Goal: Find specific page/section: Find specific page/section

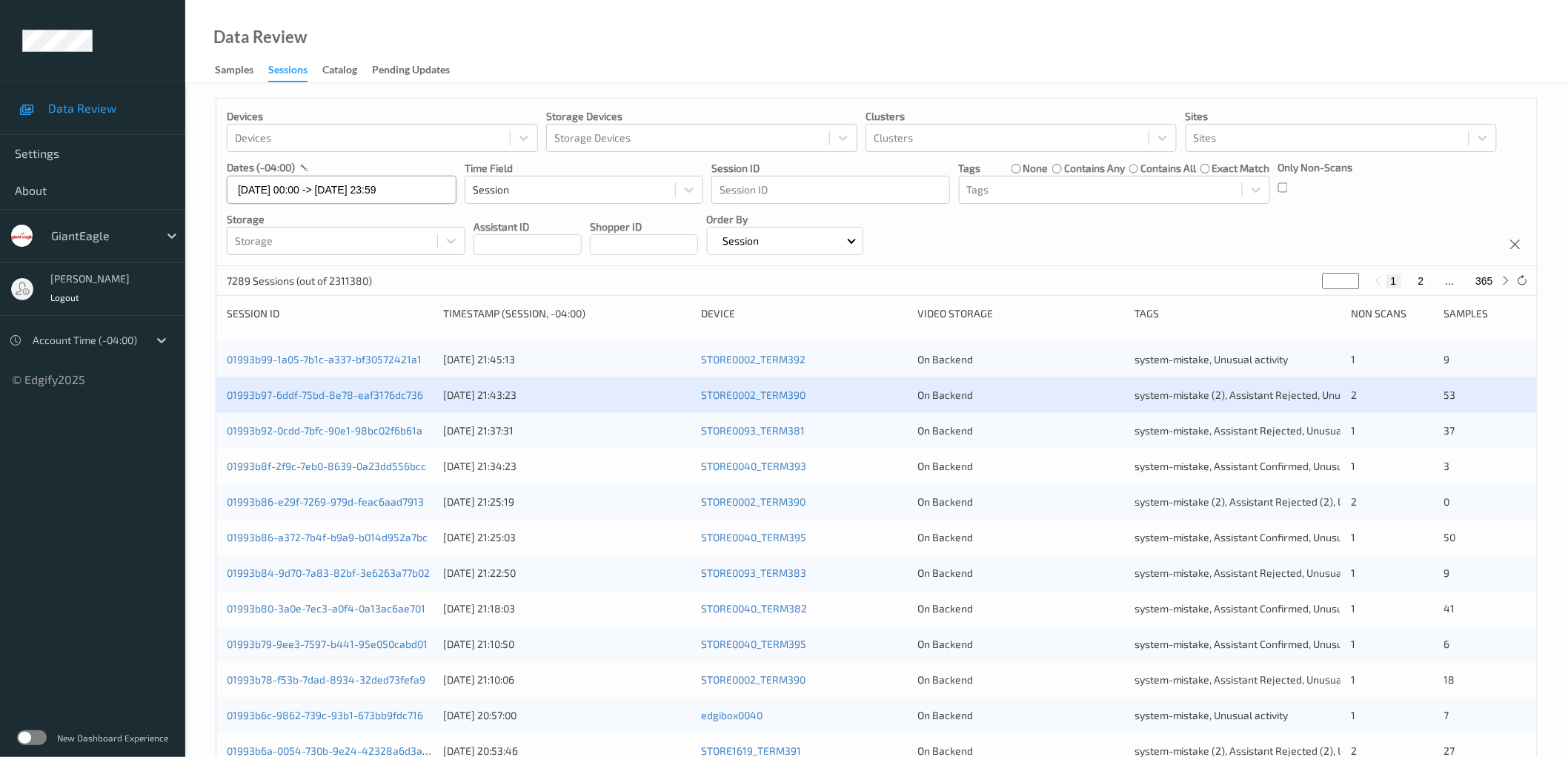
click at [328, 189] on input "[DATE] 00:00 -> [DATE] 23:59" at bounding box center [342, 190] width 230 height 28
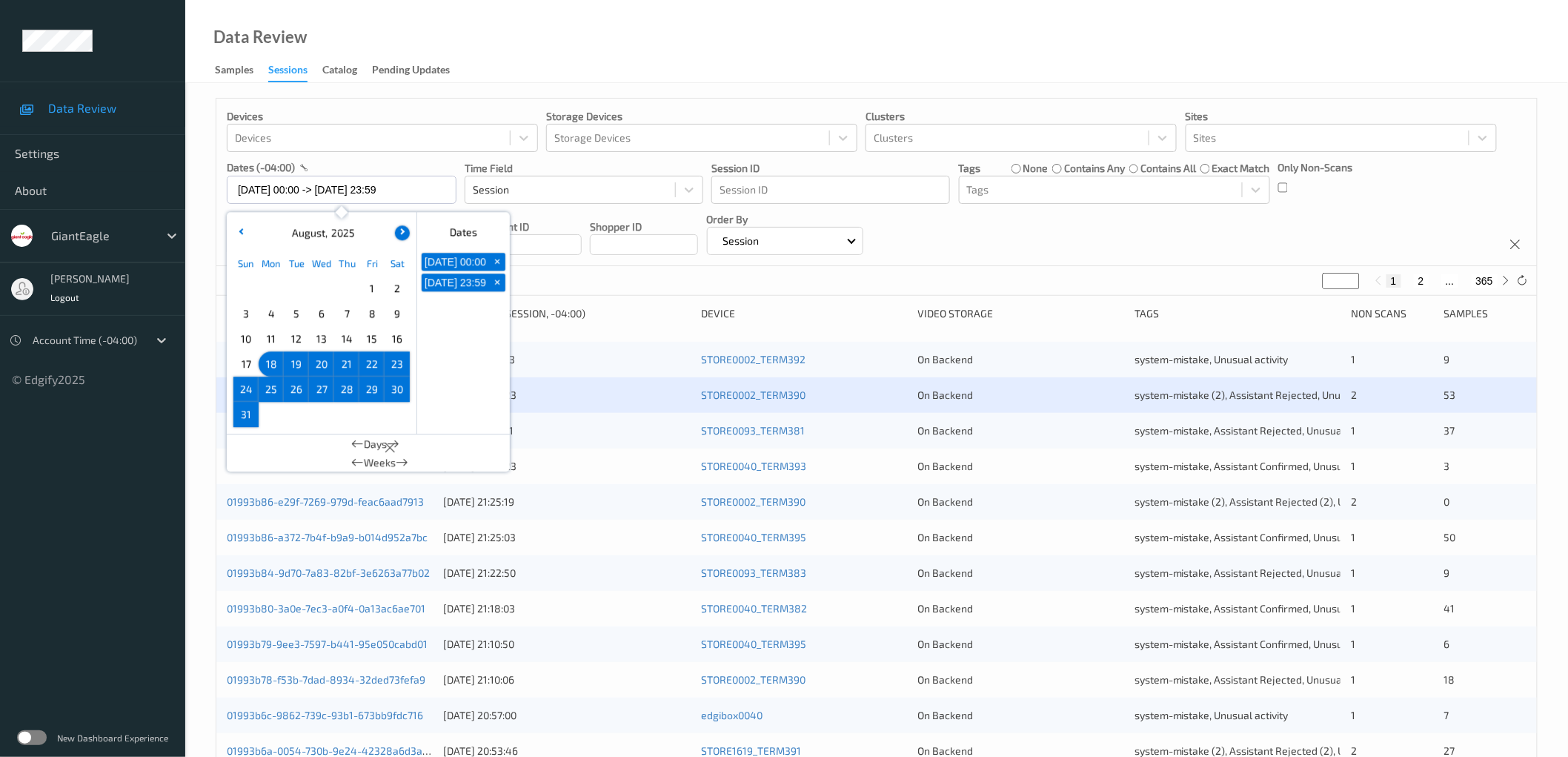
click at [403, 234] on button "button" at bounding box center [402, 232] width 15 height 15
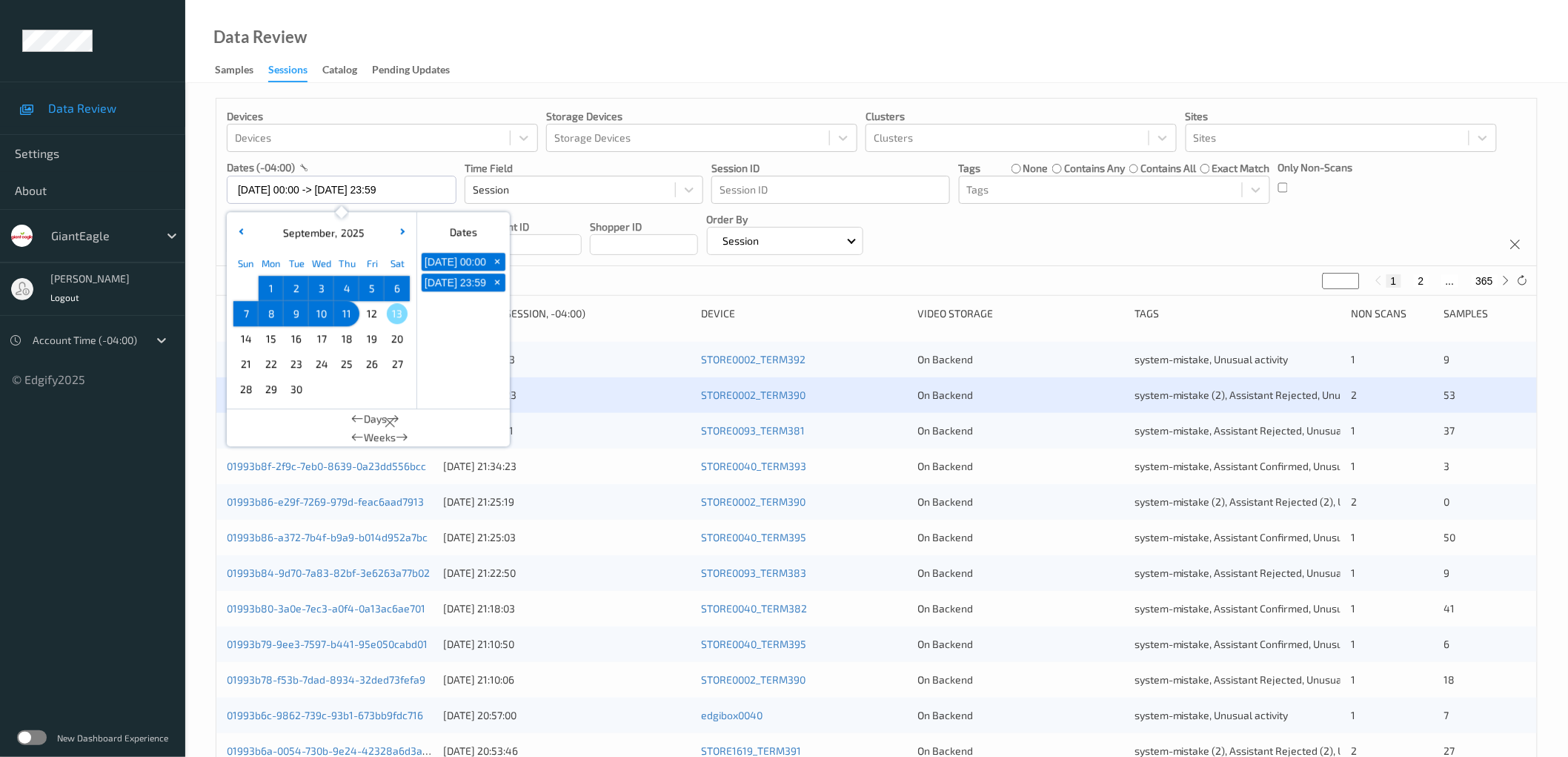
click at [366, 312] on span "12" at bounding box center [372, 313] width 21 height 21
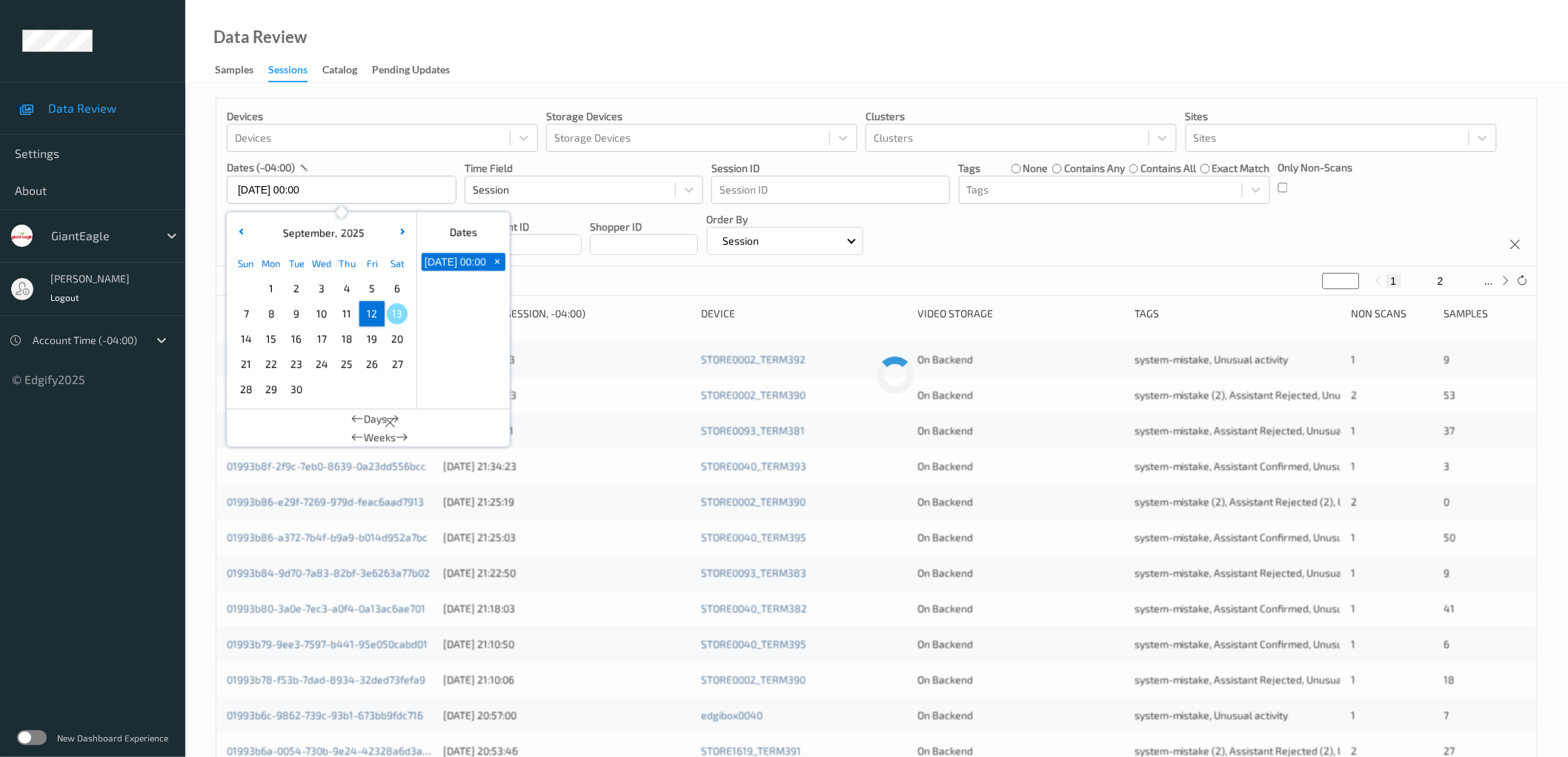
click at [369, 312] on span "12" at bounding box center [372, 313] width 21 height 21
type input "[DATE] 00:00 -> [DATE] 23:59"
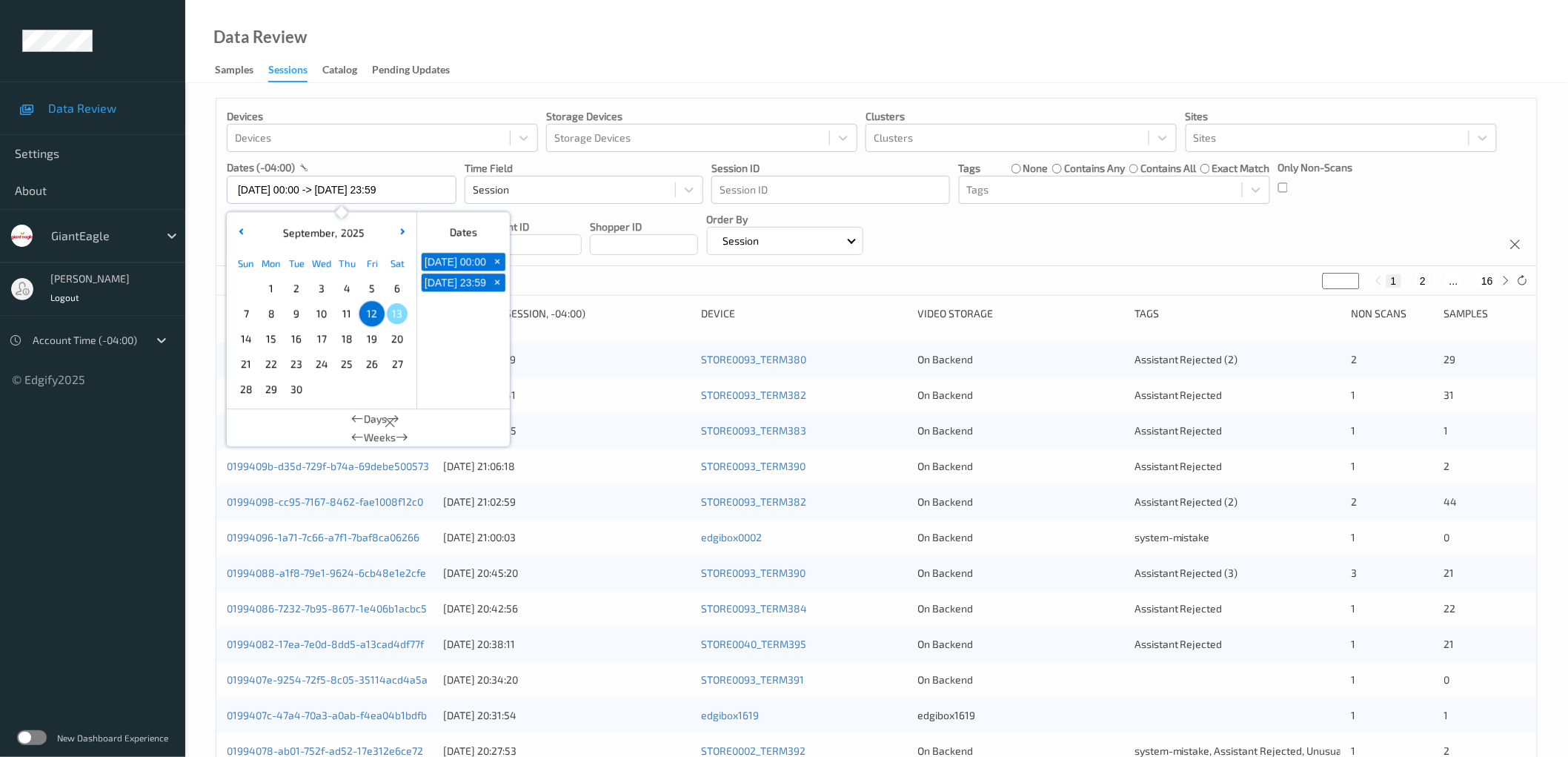
click at [1125, 238] on div "Devices Devices Storage Devices Storage Devices Clusters Clusters Sites Sites d…" at bounding box center [876, 182] width 1321 height 167
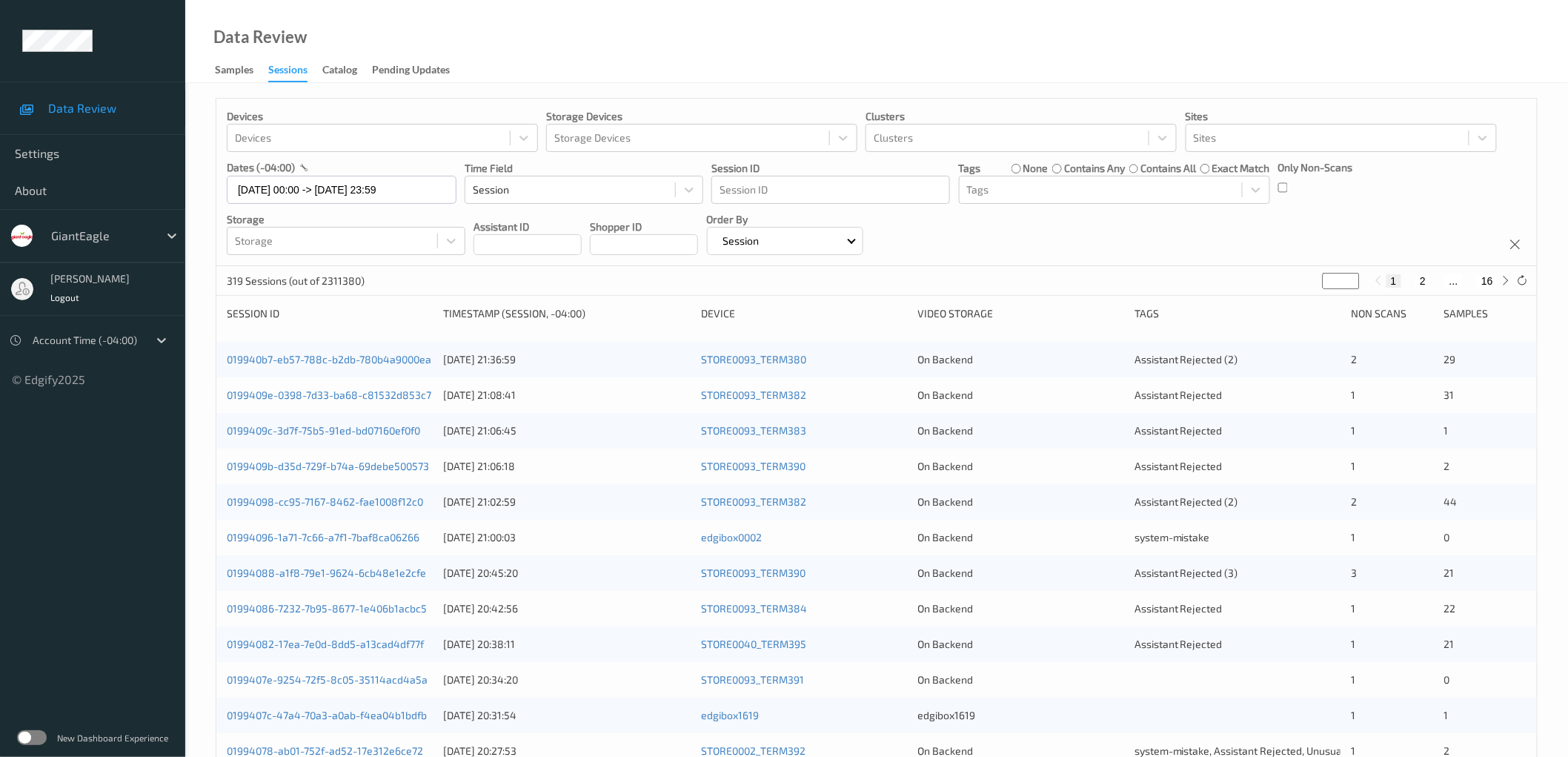
click at [1423, 283] on button "2" at bounding box center [1422, 281] width 15 height 14
type input "*"
click at [1436, 276] on button "3" at bounding box center [1438, 281] width 15 height 14
type input "*"
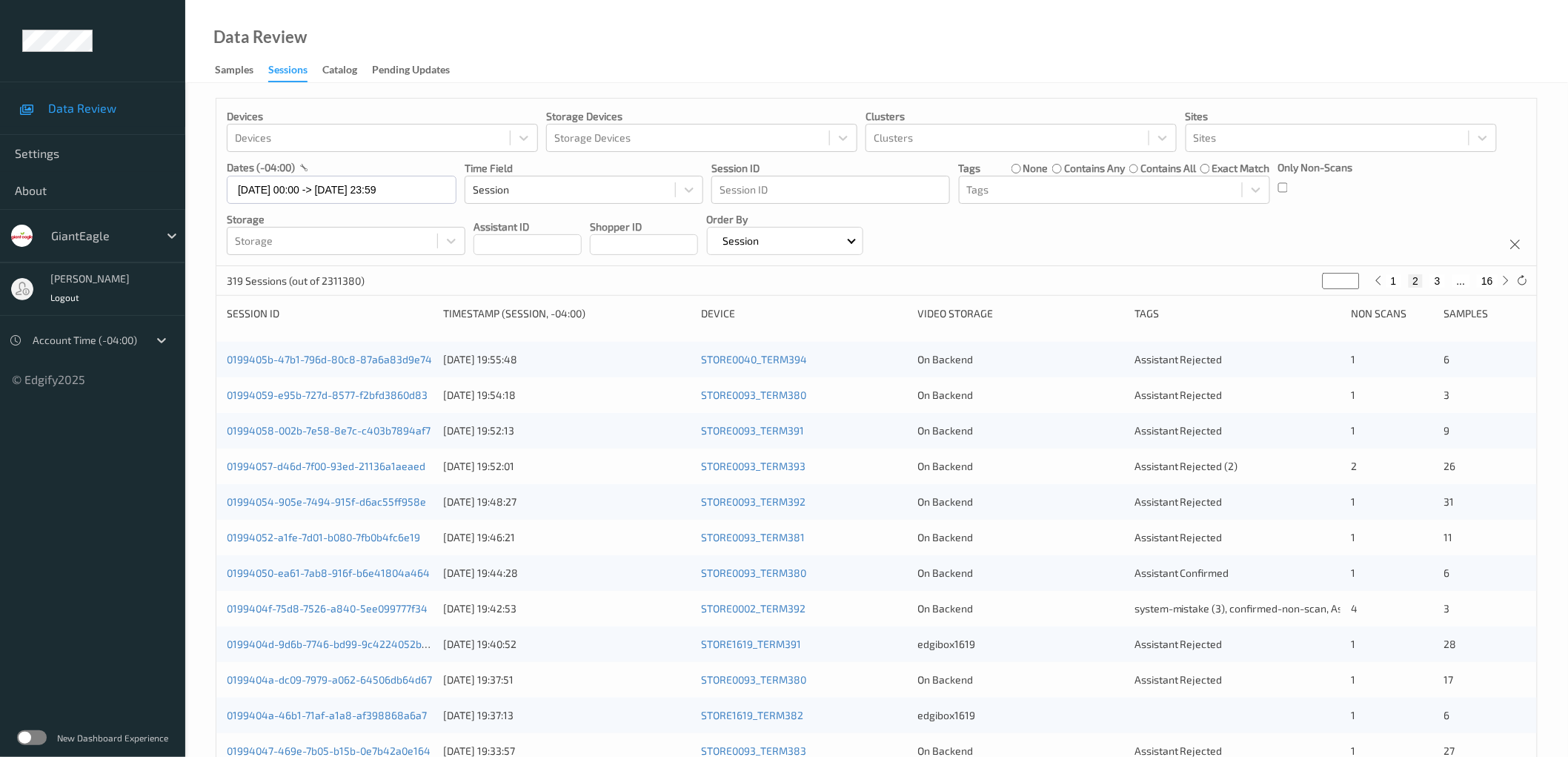
type input "*"
click at [1447, 279] on button "4" at bounding box center [1446, 281] width 15 height 14
type input "*"
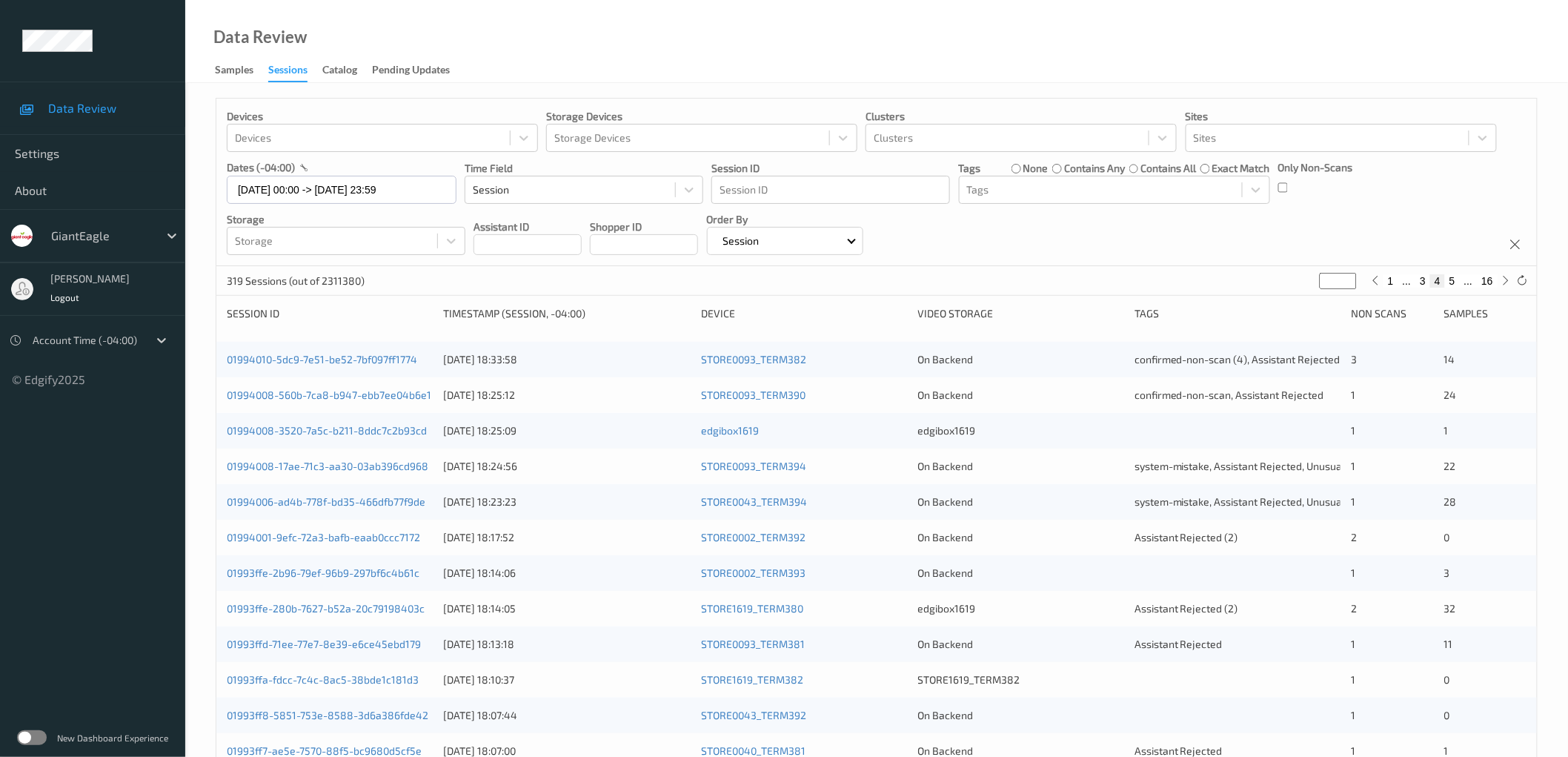
click at [1452, 280] on button "5" at bounding box center [1452, 281] width 15 height 14
type input "*"
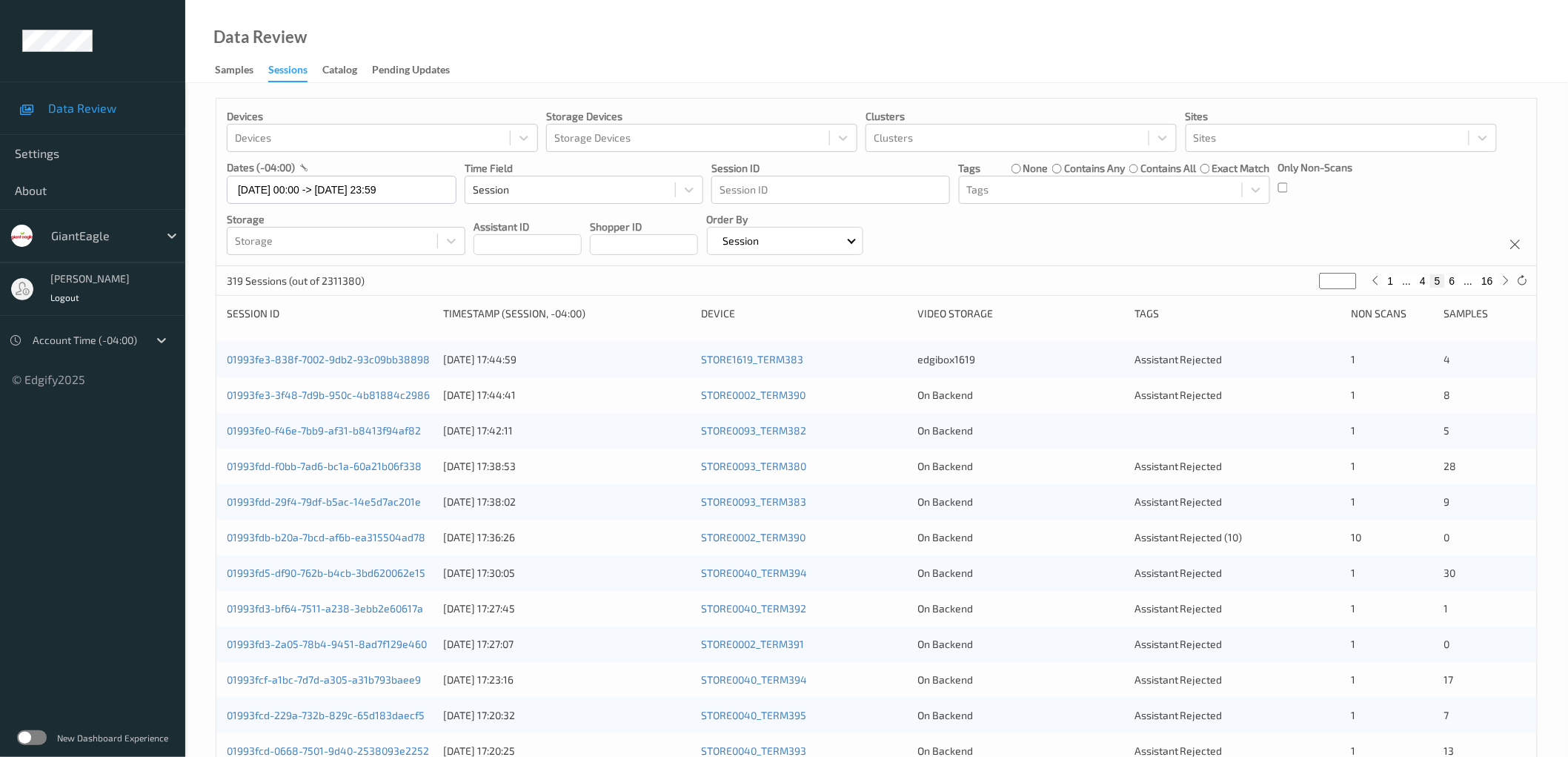
click at [1450, 277] on button "6" at bounding box center [1452, 281] width 15 height 14
type input "*"
click at [1456, 280] on button "7" at bounding box center [1452, 281] width 15 height 14
type input "*"
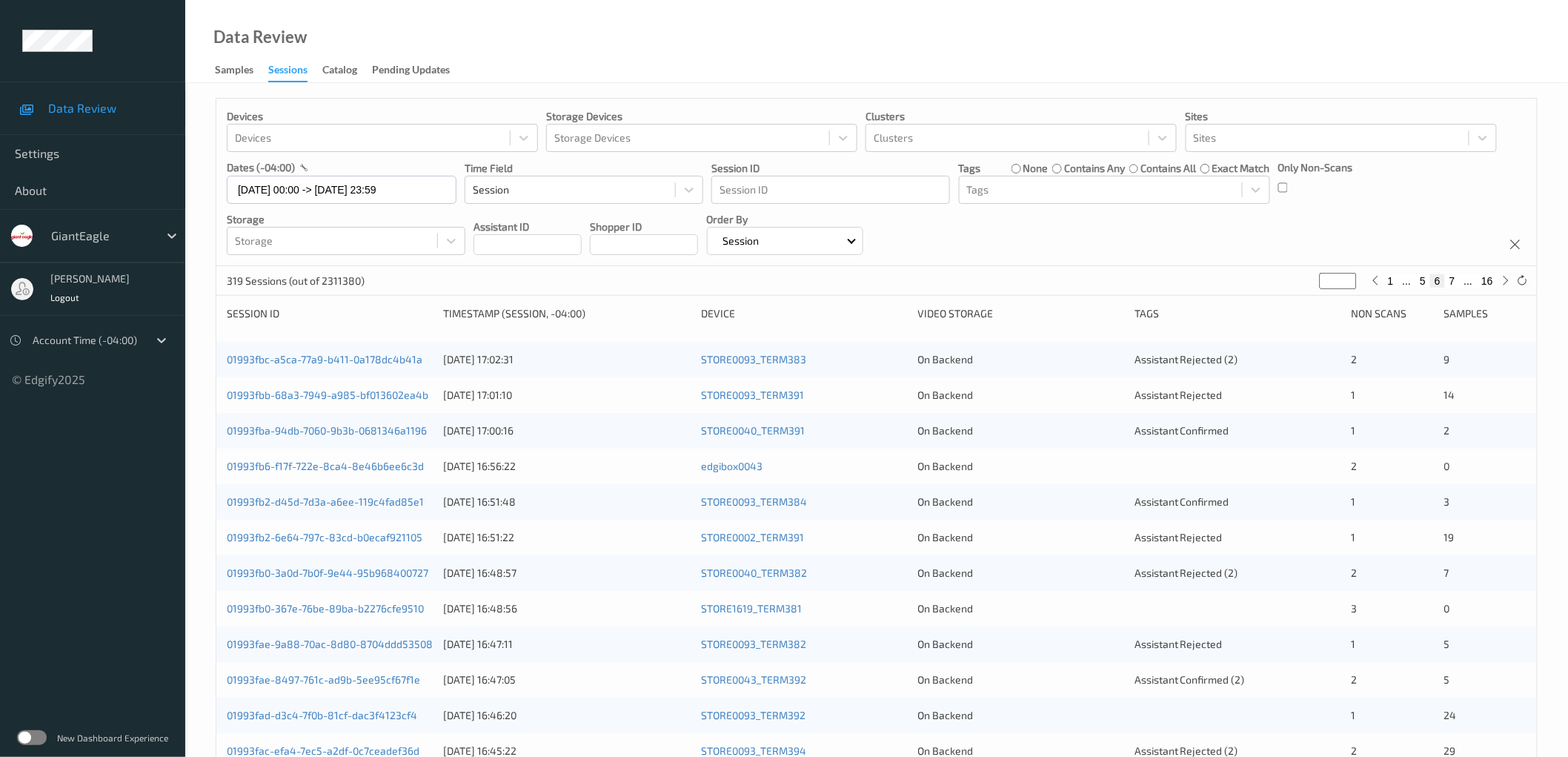
type input "*"
click at [1452, 279] on button "8" at bounding box center [1452, 281] width 15 height 14
type input "*"
click at [1453, 278] on button "9" at bounding box center [1452, 281] width 15 height 14
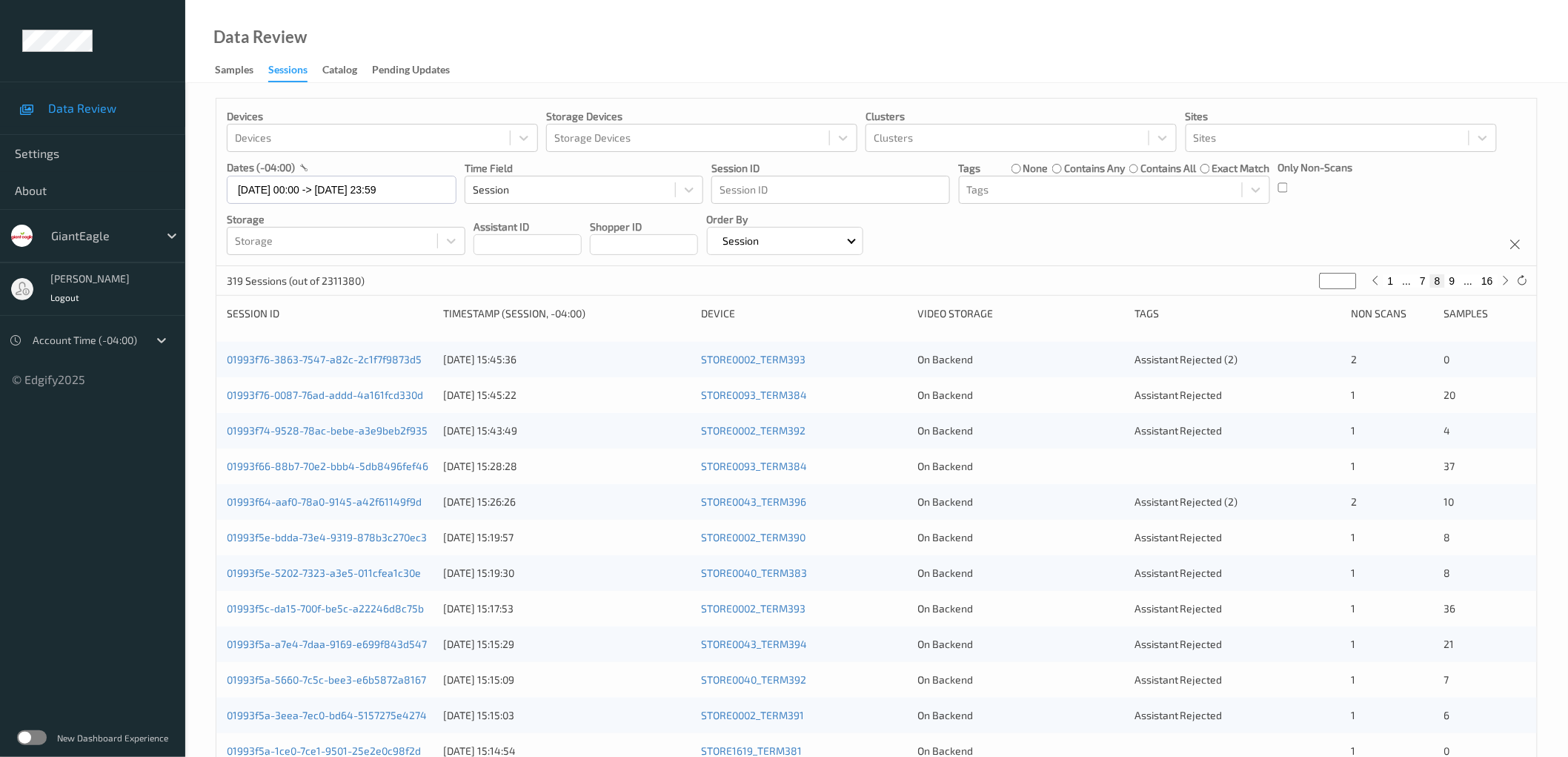
type input "*"
click at [1452, 280] on button "10" at bounding box center [1450, 281] width 21 height 14
type input "**"
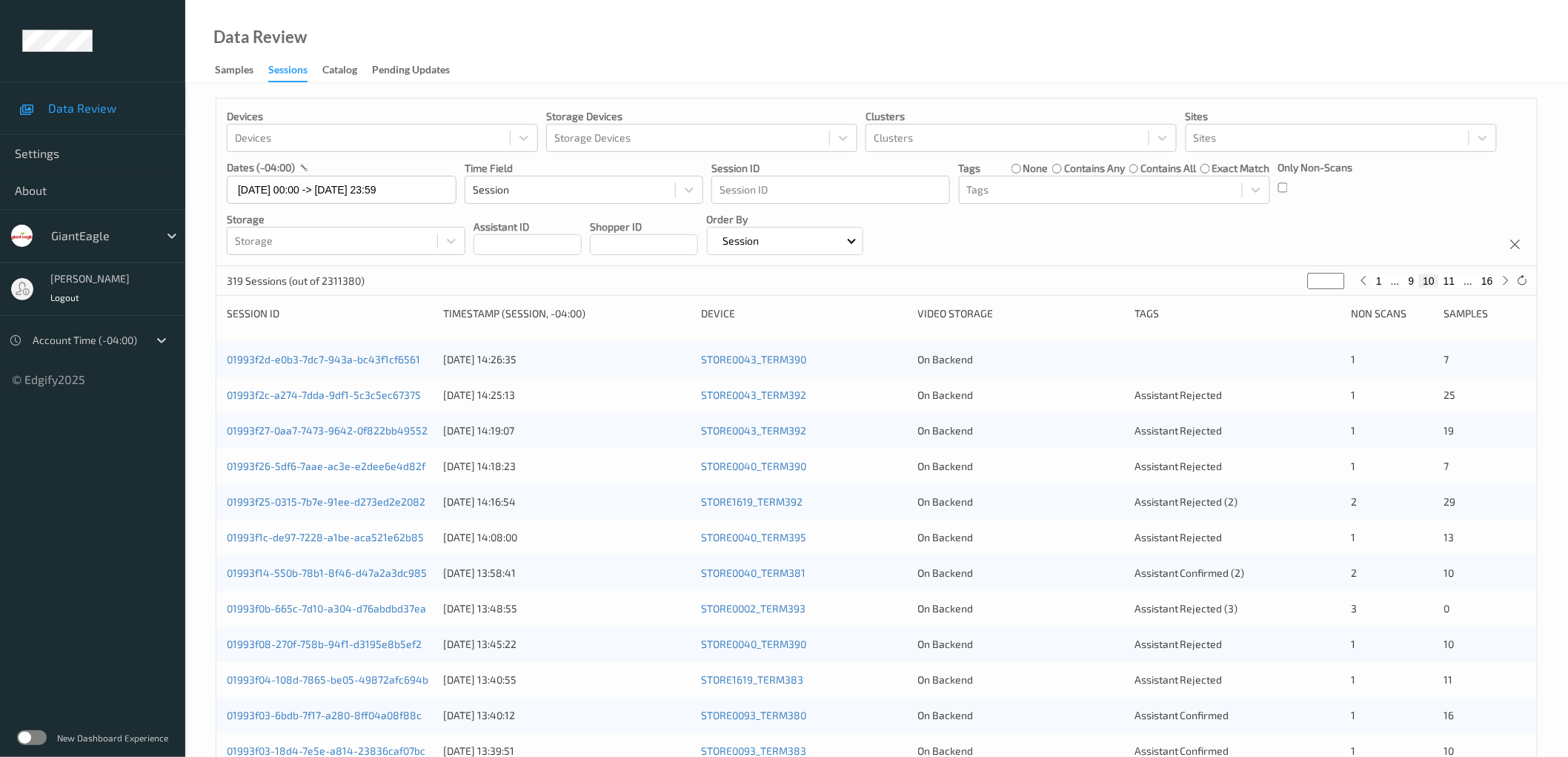
click at [1450, 280] on button "11" at bounding box center [1450, 281] width 21 height 14
type input "**"
click at [1376, 282] on button "1" at bounding box center [1373, 281] width 15 height 14
type input "*"
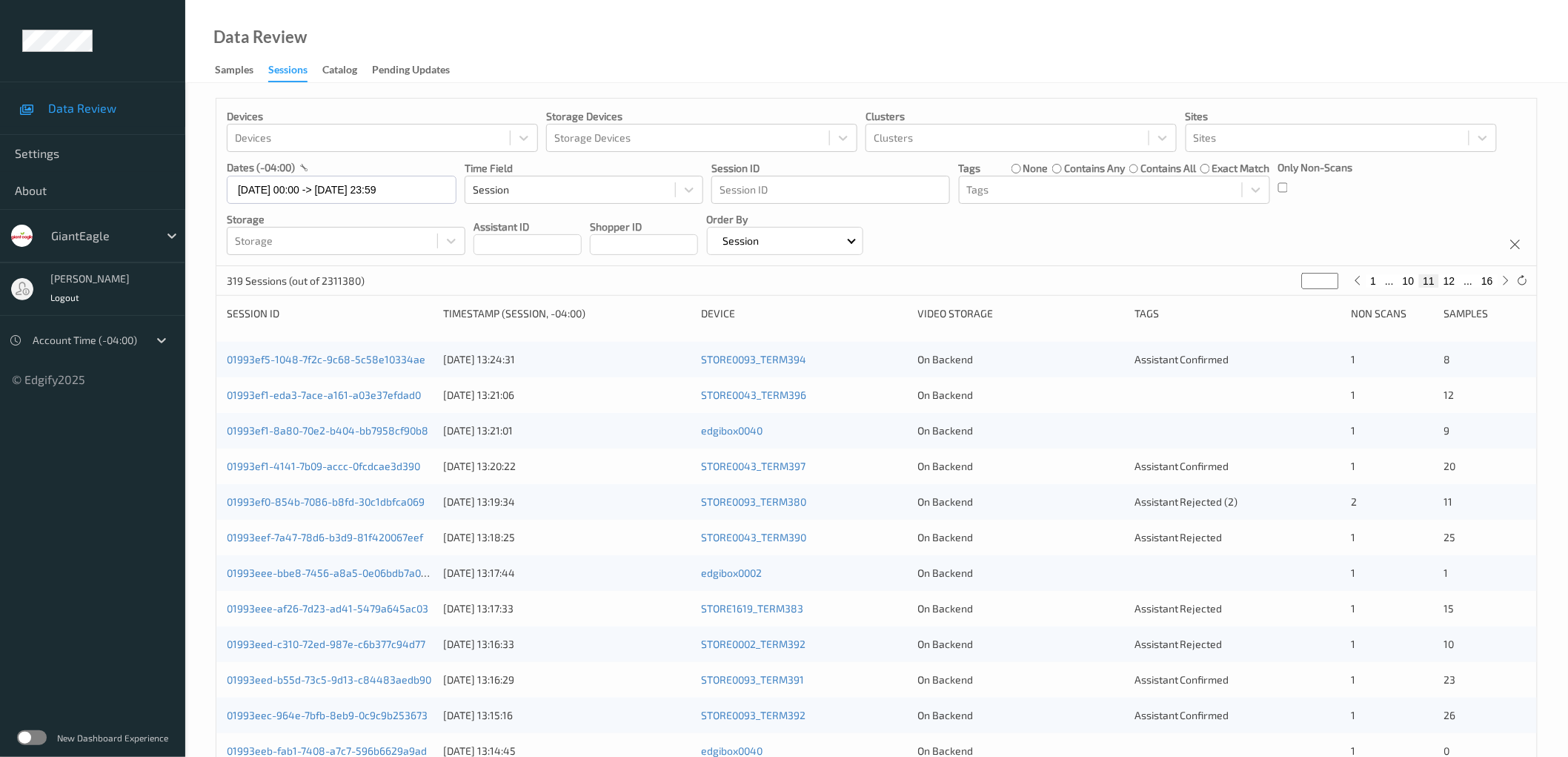
type input "*"
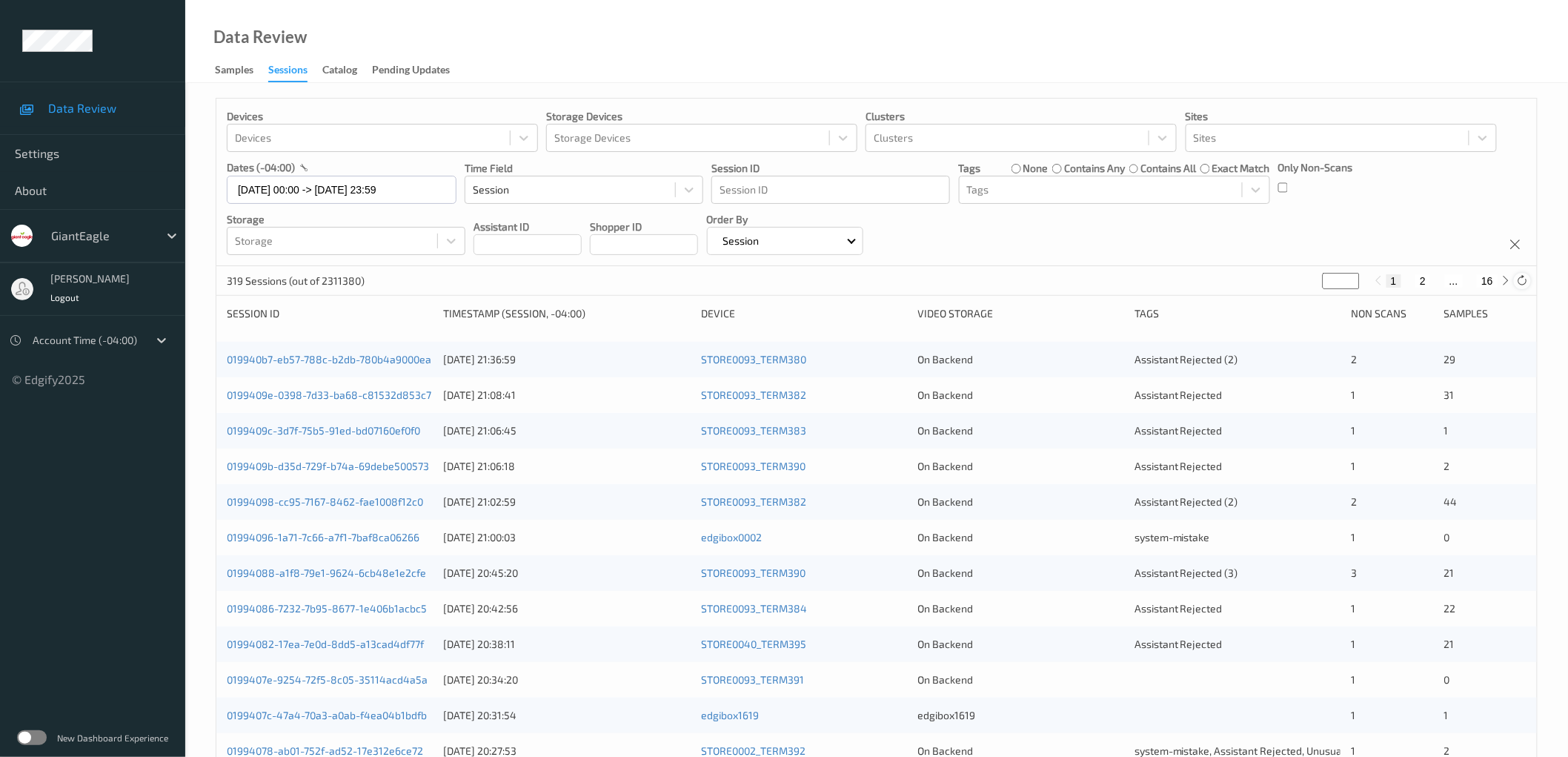
click at [1523, 277] on icon at bounding box center [1523, 280] width 11 height 11
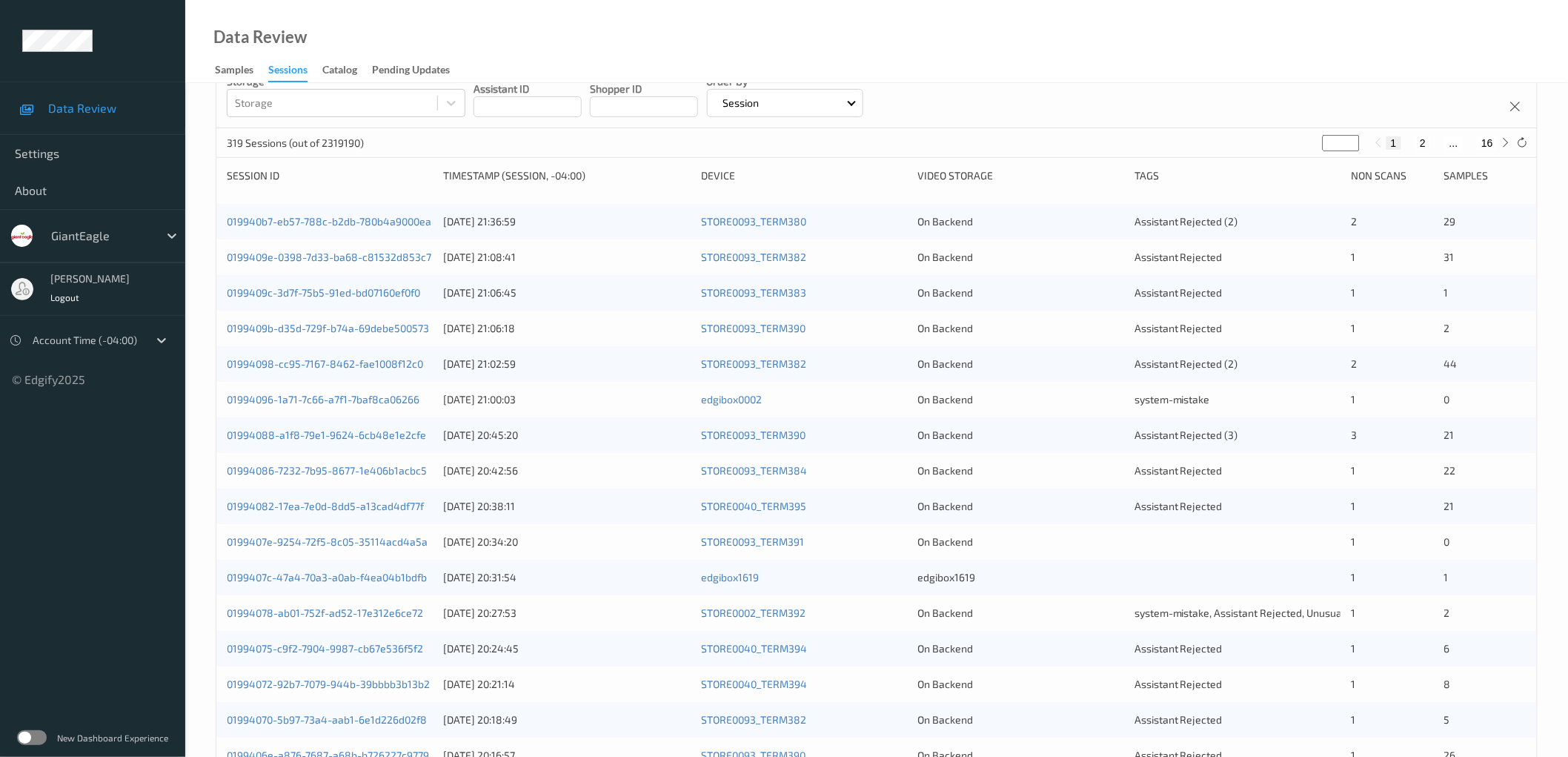
scroll to position [20, 0]
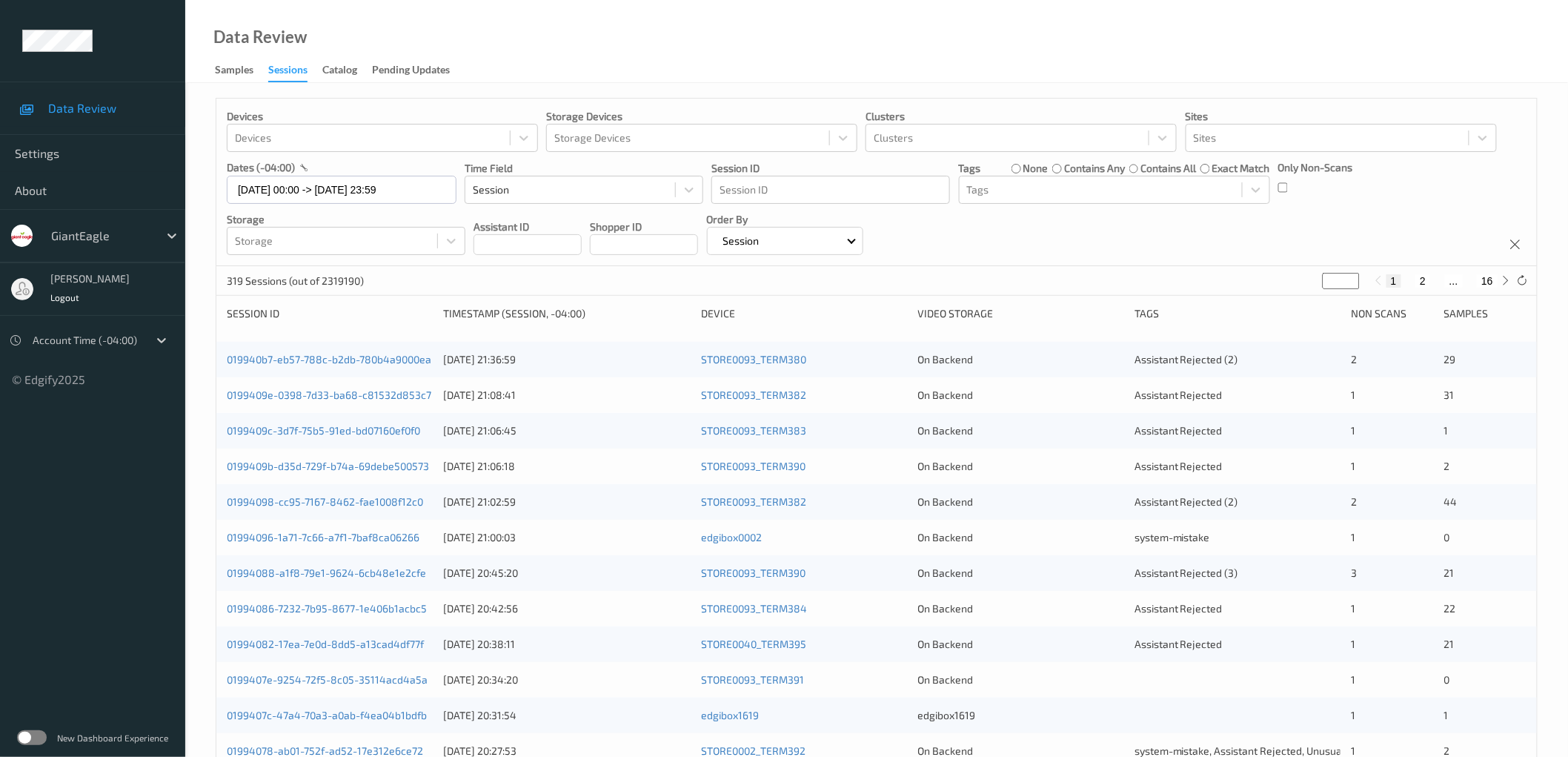
click at [1425, 283] on button "2" at bounding box center [1422, 281] width 15 height 14
type input "*"
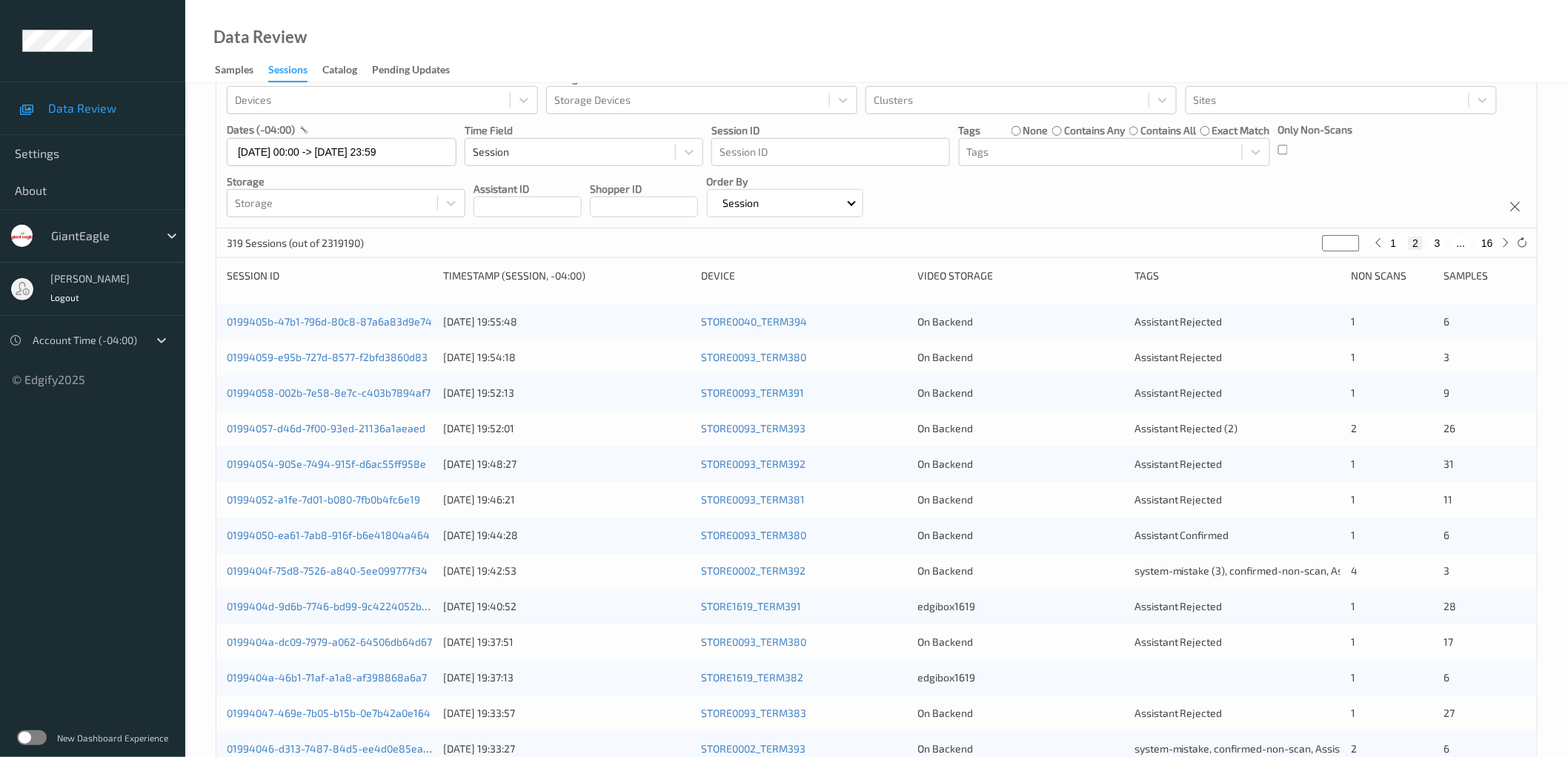
scroll to position [28, 0]
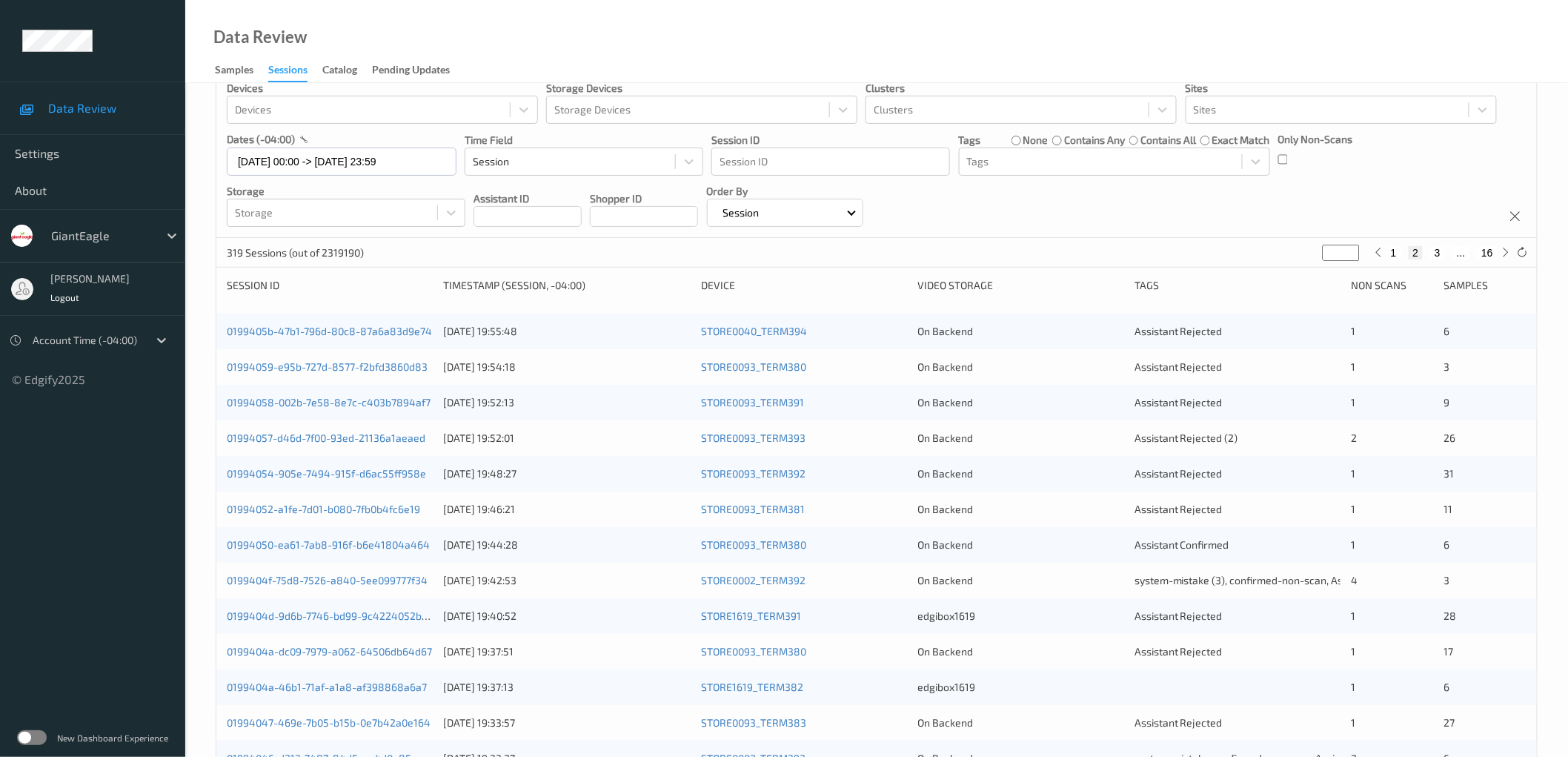
click at [1441, 254] on button "3" at bounding box center [1438, 253] width 15 height 14
type input "*"
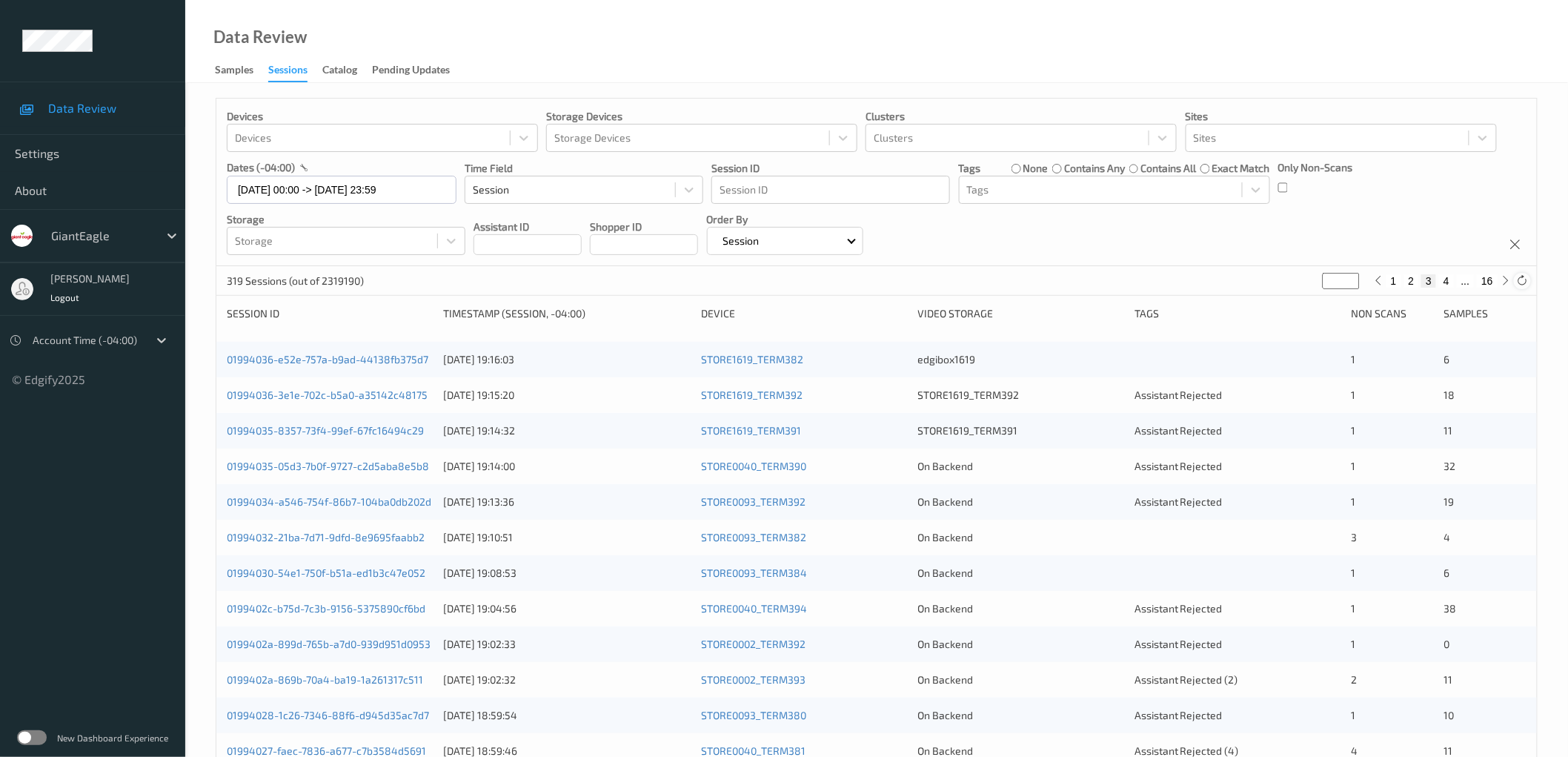
click at [1525, 277] on icon at bounding box center [1523, 280] width 11 height 11
click at [1395, 282] on button "1" at bounding box center [1394, 281] width 15 height 14
type input "*"
click at [1522, 280] on icon at bounding box center [1523, 280] width 11 height 11
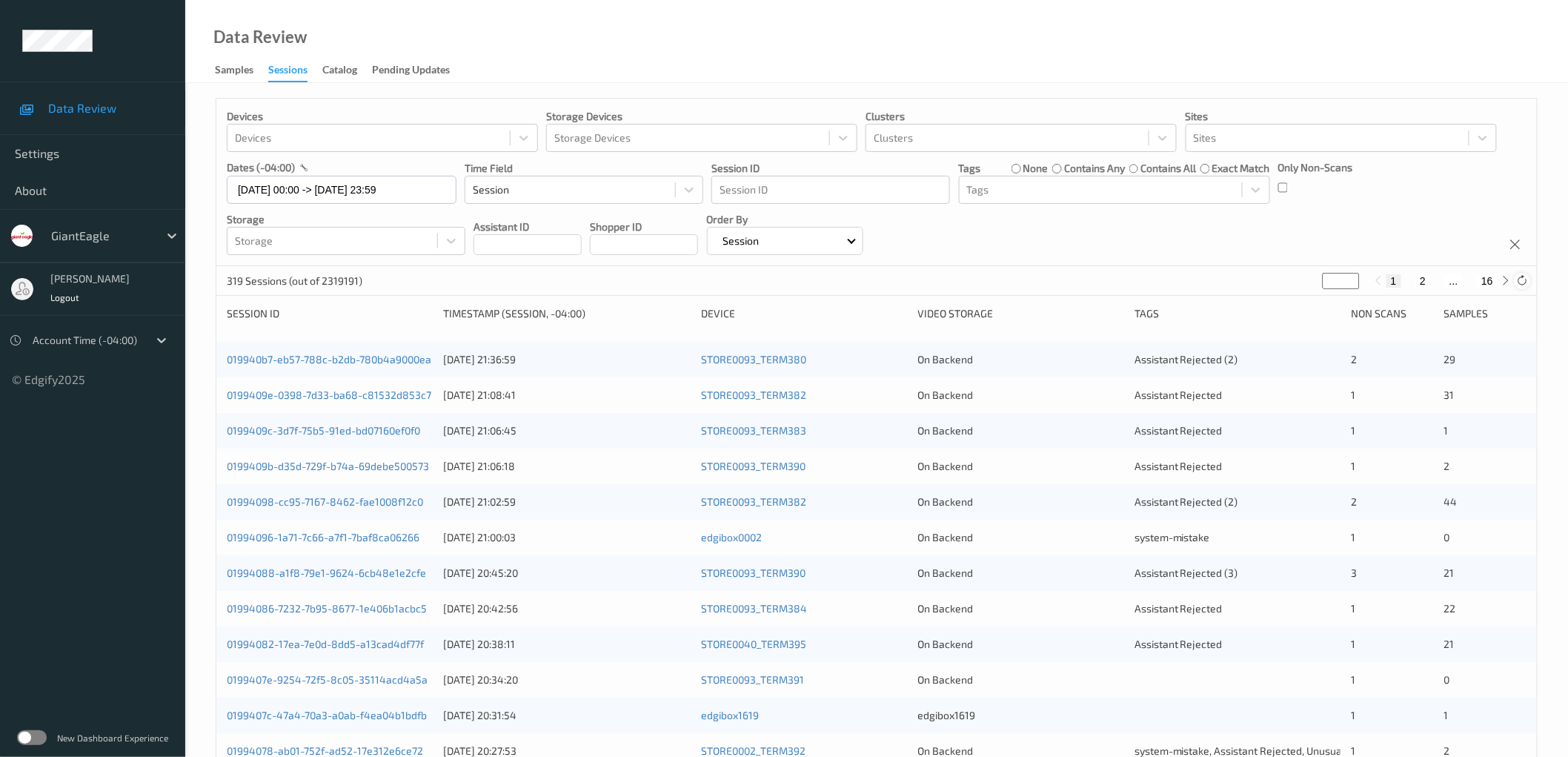
click at [1525, 280] on icon at bounding box center [1523, 280] width 11 height 11
click at [1424, 279] on button "2" at bounding box center [1422, 281] width 15 height 14
type input "*"
click at [1440, 277] on button "3" at bounding box center [1438, 281] width 15 height 14
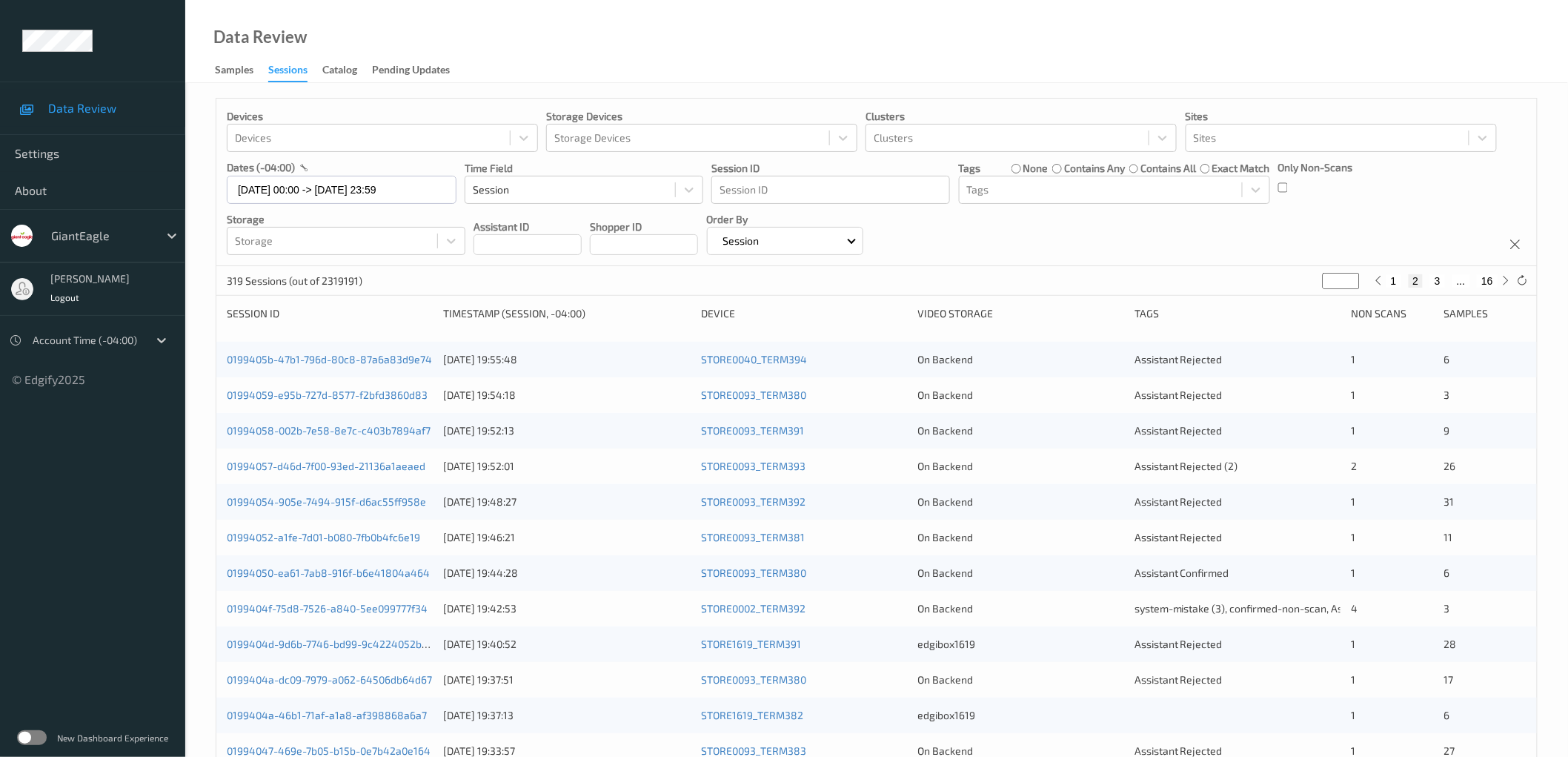
type input "*"
click at [1448, 279] on button "4" at bounding box center [1446, 281] width 15 height 14
type input "*"
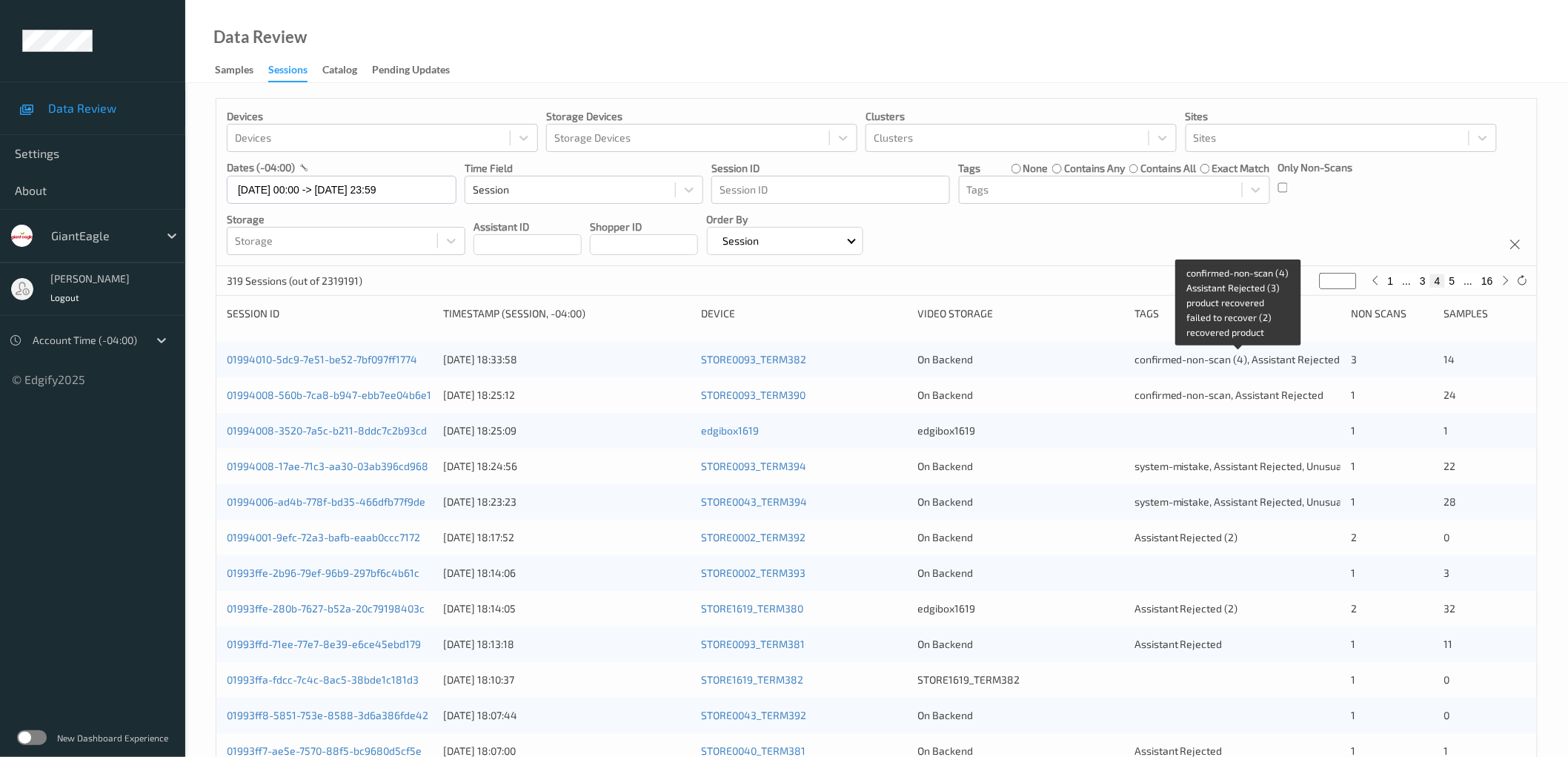
click at [1209, 361] on span "confirmed-non-scan (4), Assistant Rejected (3), product recovered, failed to re…" at bounding box center [1387, 359] width 505 height 13
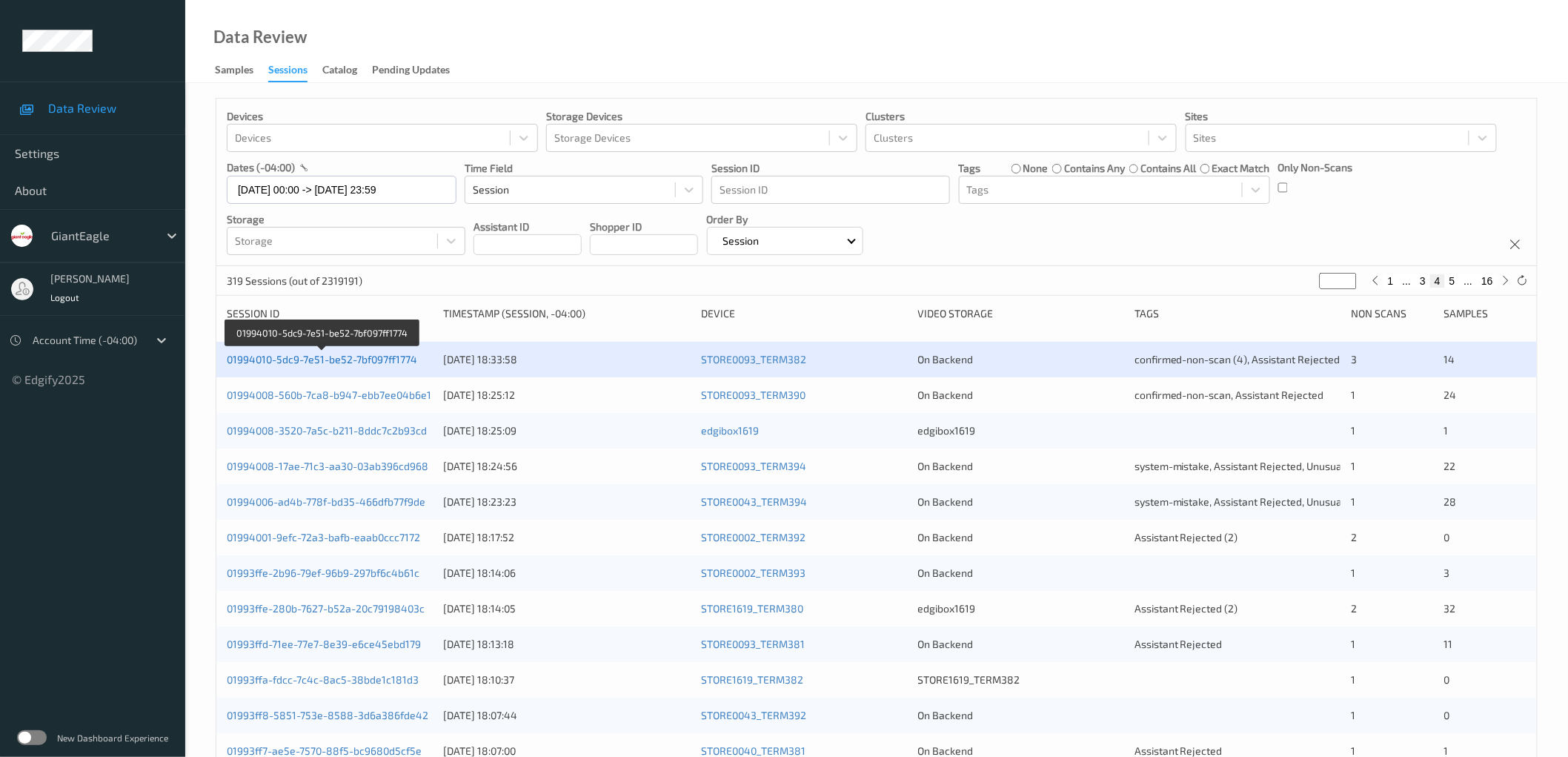
click at [336, 364] on link "01994010-5dc9-7e51-be52-7bf097ff1774" at bounding box center [322, 359] width 191 height 13
click at [1208, 231] on div "Devices Devices Storage Devices Storage Devices Clusters Clusters Sites Sites d…" at bounding box center [876, 182] width 1321 height 167
